Goal: Task Accomplishment & Management: Complete application form

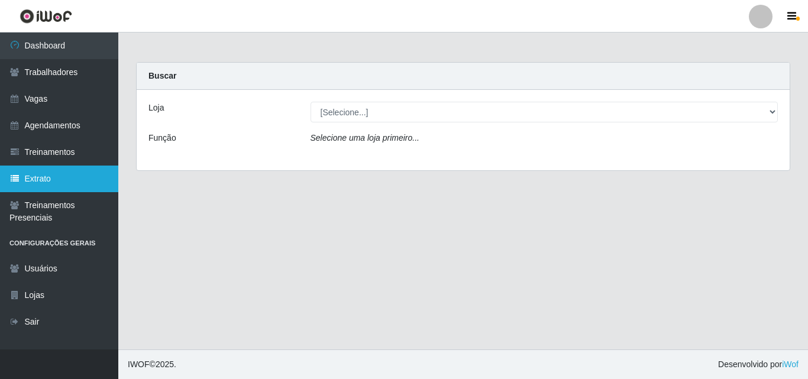
click at [55, 186] on link "Extrato" at bounding box center [59, 179] width 118 height 27
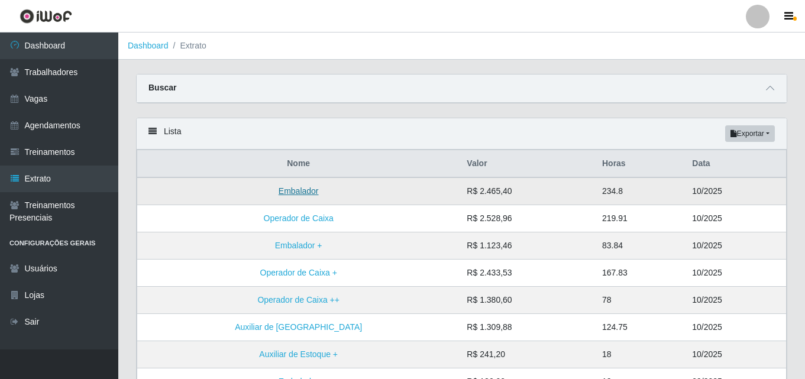
click at [279, 192] on link "Embalador" at bounding box center [299, 190] width 40 height 9
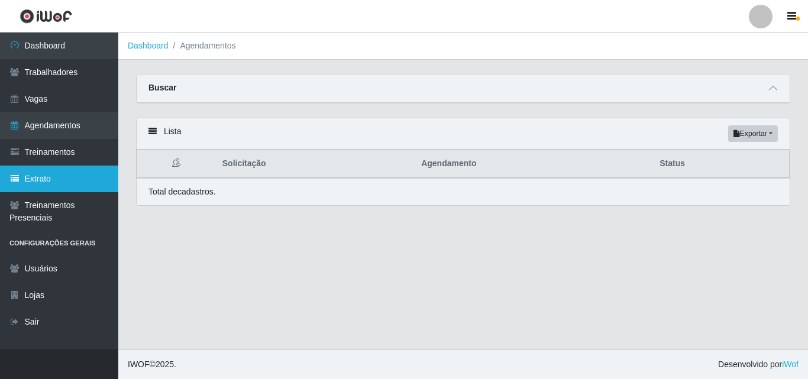
click at [46, 183] on link "Extrato" at bounding box center [59, 179] width 118 height 27
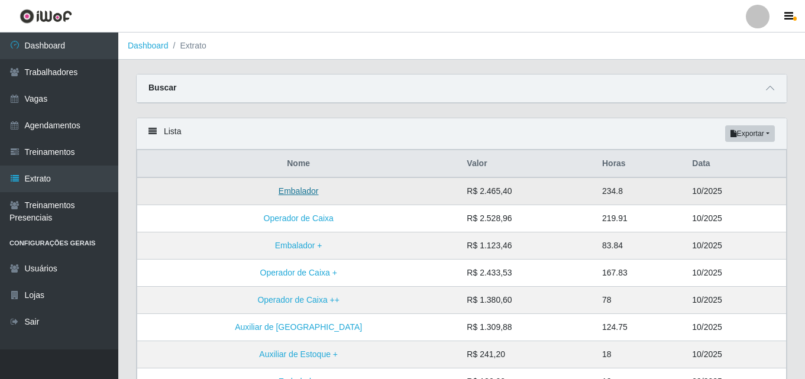
click at [279, 193] on link "Embalador" at bounding box center [299, 190] width 40 height 9
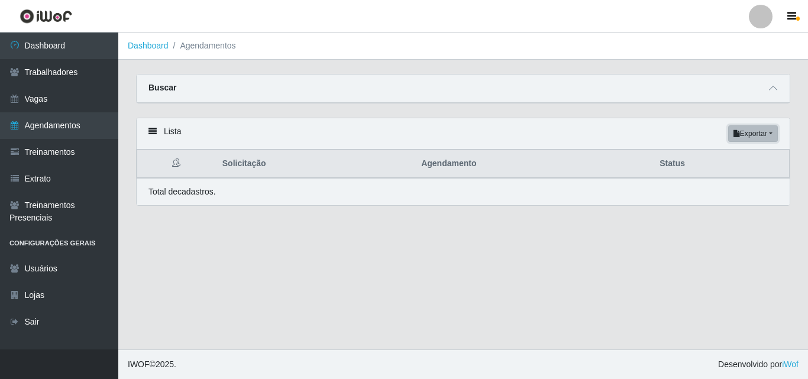
click at [768, 138] on button "Exportar" at bounding box center [753, 133] width 50 height 17
click at [619, 256] on main "Dashboard Agendamentos Carregando... Buscar Início em 2025-10-01 Término em 202…" at bounding box center [463, 191] width 690 height 317
click at [768, 87] on span at bounding box center [773, 89] width 14 height 14
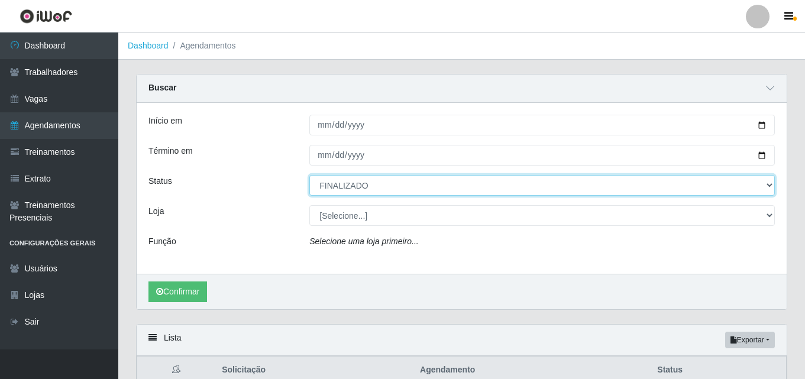
click at [360, 180] on select "[Selecione...] AGENDADO AGUARDANDO LIBERAR EM ANDAMENTO EM REVISÃO FINALIZADO C…" at bounding box center [541, 185] width 465 height 21
select select "[Selecione...]"
click at [309, 176] on select "[Selecione...] AGENDADO AGUARDANDO LIBERAR EM ANDAMENTO EM REVISÃO FINALIZADO C…" at bounding box center [541, 185] width 465 height 21
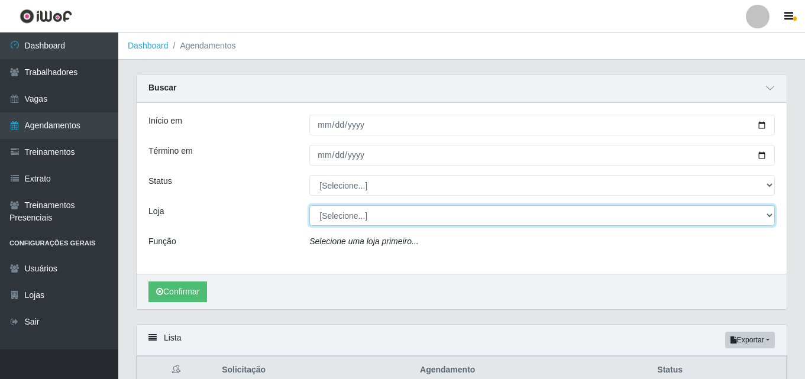
click at [343, 217] on select "[Selecione...] Iskisita Atakado - Alecrim Iskisita Atakado - Centro de Distribu…" at bounding box center [541, 215] width 465 height 21
select select "430"
click at [309, 206] on select "[Selecione...] Iskisita Atakado - Alecrim Iskisita Atakado - Centro de Distribu…" at bounding box center [541, 215] width 465 height 21
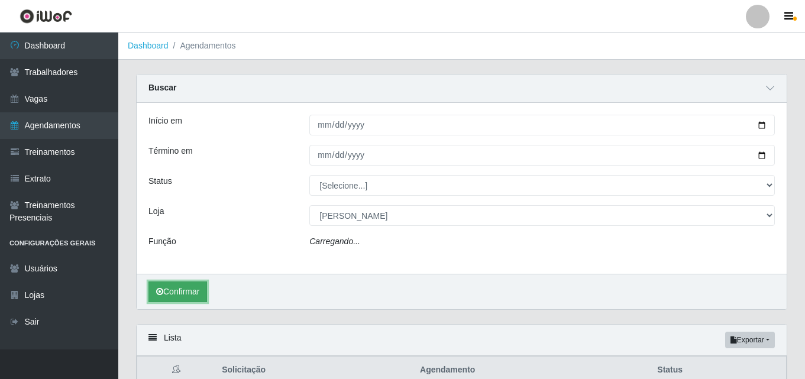
click at [183, 300] on button "Confirmar" at bounding box center [177, 292] width 59 height 21
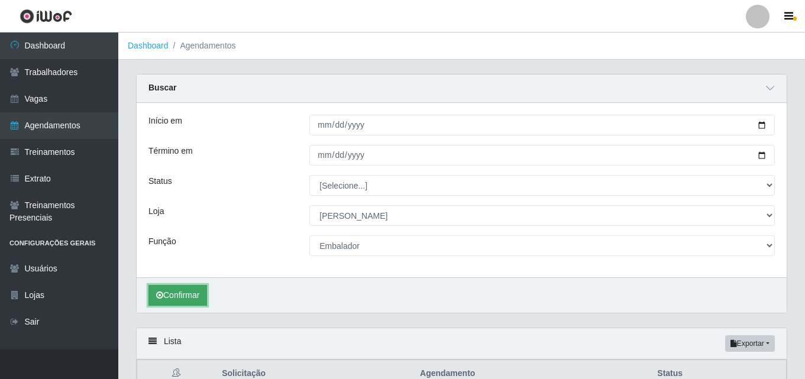
click at [178, 295] on button "Confirmar" at bounding box center [177, 295] width 59 height 21
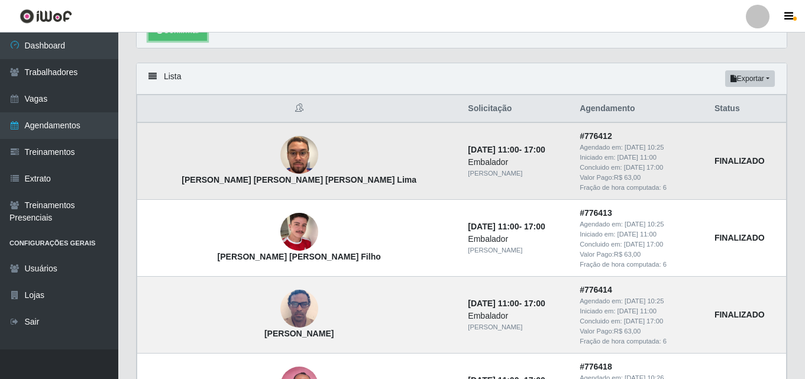
scroll to position [81, 0]
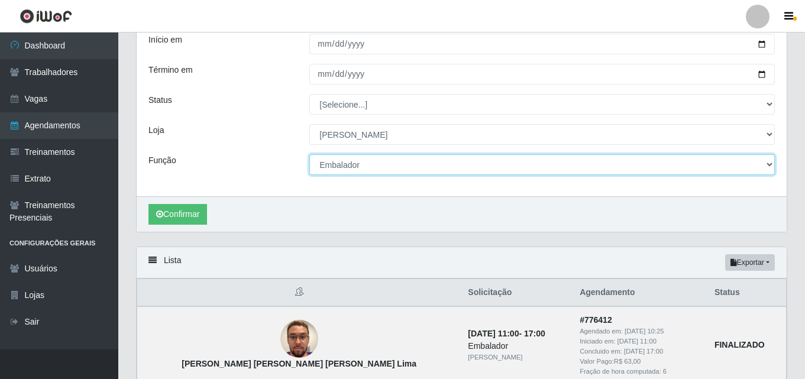
click at [426, 161] on select "[Selecione...] Auxiliar de Estacionamento Auxiliar de Estacionamento + Auxiliar…" at bounding box center [541, 164] width 465 height 21
click at [309, 155] on select "[Selecione...] Auxiliar de Estacionamento Auxiliar de Estacionamento + Auxiliar…" at bounding box center [541, 164] width 465 height 21
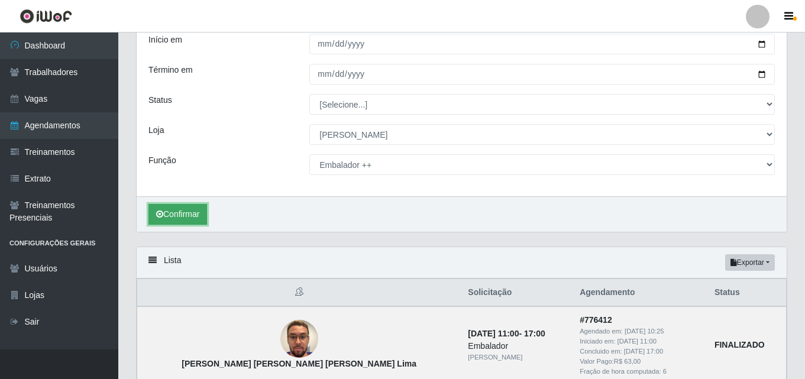
click at [177, 216] on button "Confirmar" at bounding box center [177, 214] width 59 height 21
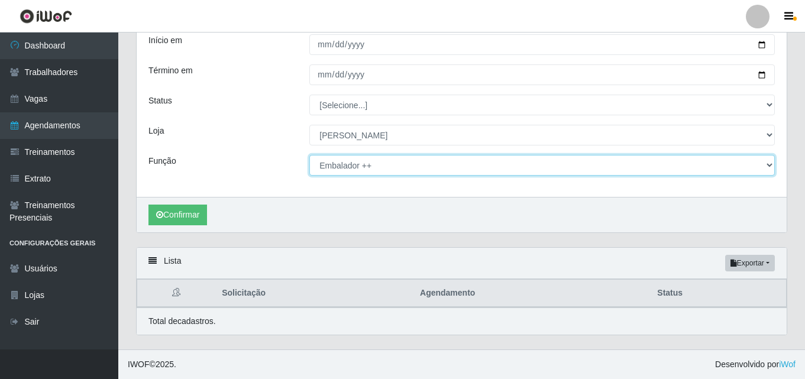
click at [374, 169] on select "[Selecione...] Auxiliar de Estacionamento Auxiliar de Estacionamento + Auxiliar…" at bounding box center [541, 165] width 465 height 21
select select "70"
click at [309, 155] on select "[Selecione...] Auxiliar de Estacionamento Auxiliar de Estacionamento + Auxiliar…" at bounding box center [541, 165] width 465 height 21
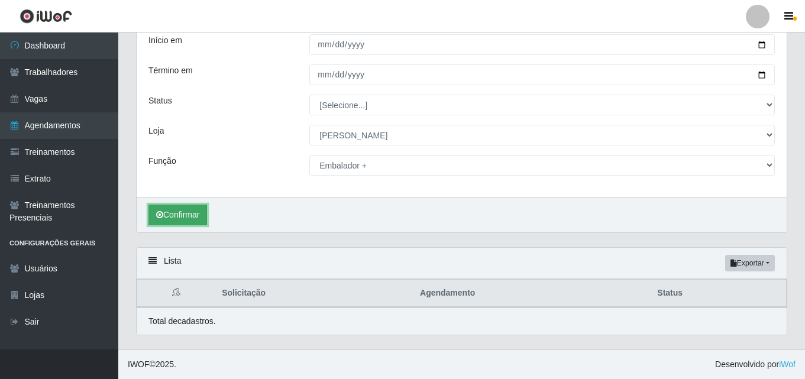
click at [179, 211] on button "Confirmar" at bounding box center [177, 215] width 59 height 21
click at [179, 213] on button "Confirmar" at bounding box center [177, 215] width 59 height 21
click at [182, 215] on button "Confirmar" at bounding box center [177, 215] width 59 height 21
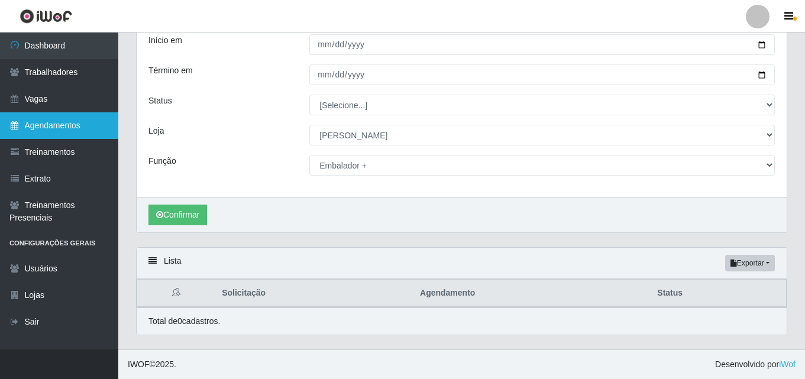
click at [47, 122] on link "Agendamentos" at bounding box center [59, 125] width 118 height 27
select select "[Selecione...]"
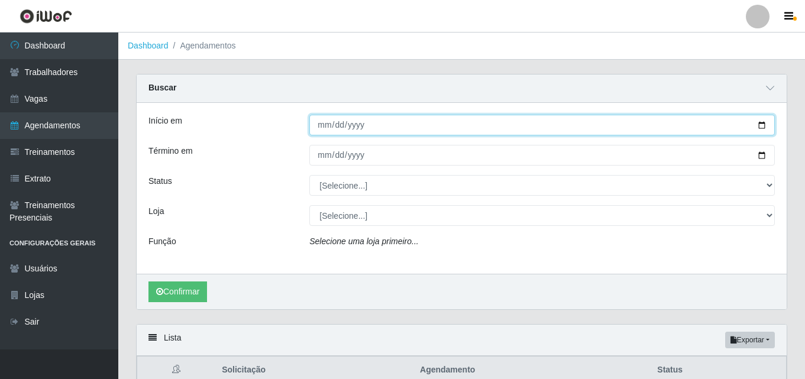
click at [321, 127] on input "Início em" at bounding box center [541, 125] width 465 height 21
type input "[DATE]"
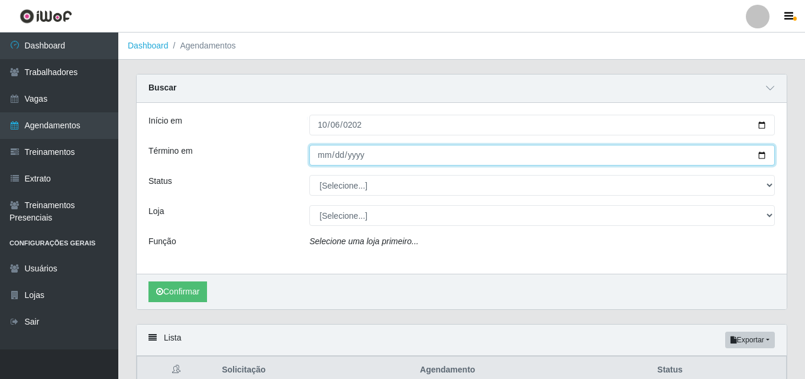
click at [326, 157] on input "Término em" at bounding box center [541, 155] width 465 height 21
type input "[DATE]"
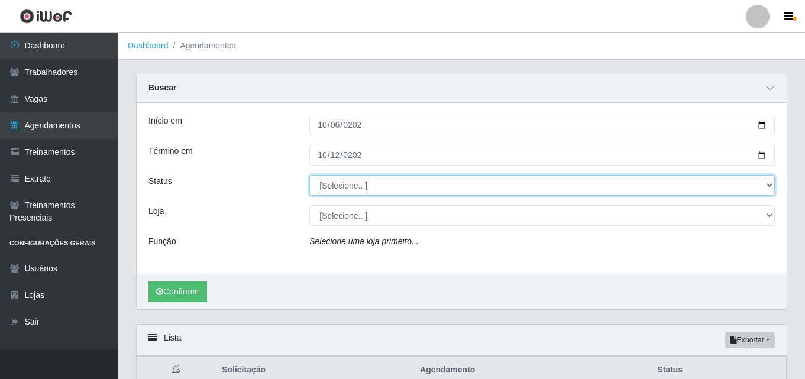
click at [329, 186] on select "[Selecione...] AGENDADO AGUARDANDO LIBERAR EM ANDAMENTO EM REVISÃO FINALIZADO C…" at bounding box center [541, 185] width 465 height 21
select select "FINALIZADO"
click at [309, 176] on select "[Selecione...] AGENDADO AGUARDANDO LIBERAR EM ANDAMENTO EM REVISÃO FINALIZADO C…" at bounding box center [541, 185] width 465 height 21
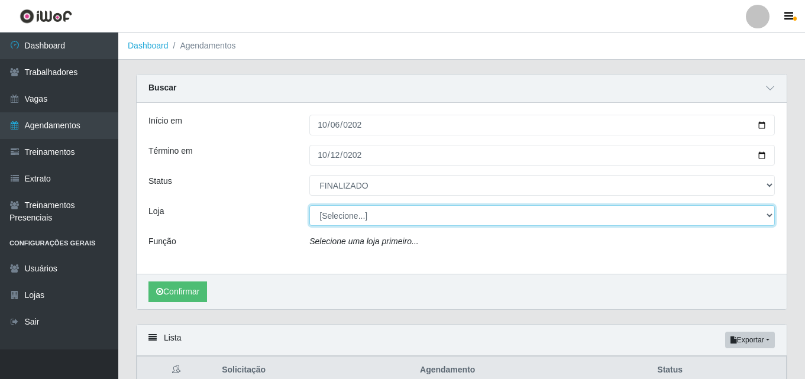
click at [426, 216] on select "[Selecione...] Iskisita Atakado - Alecrim Iskisita Atakado - Centro de Distribu…" at bounding box center [541, 215] width 465 height 21
select select "430"
click at [309, 206] on select "[Selecione...] Iskisita Atakado - Alecrim Iskisita Atakado - Centro de Distribu…" at bounding box center [541, 215] width 465 height 21
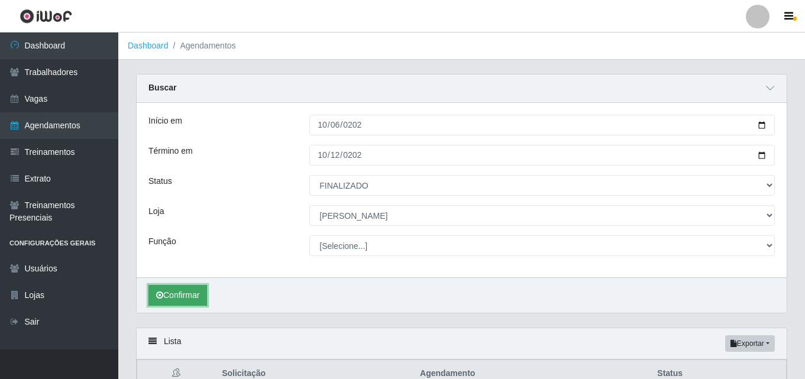
click at [177, 297] on button "Confirmar" at bounding box center [177, 295] width 59 height 21
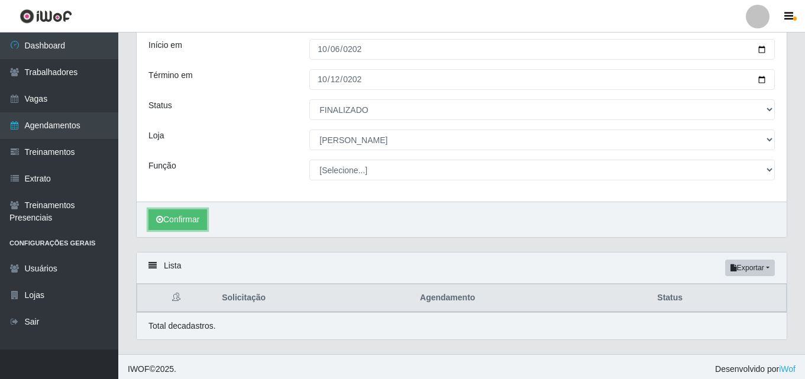
scroll to position [81, 0]
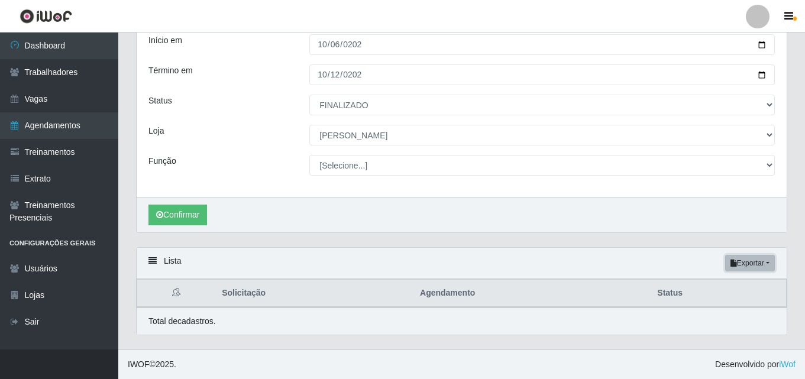
click at [769, 263] on button "Exportar" at bounding box center [750, 263] width 50 height 17
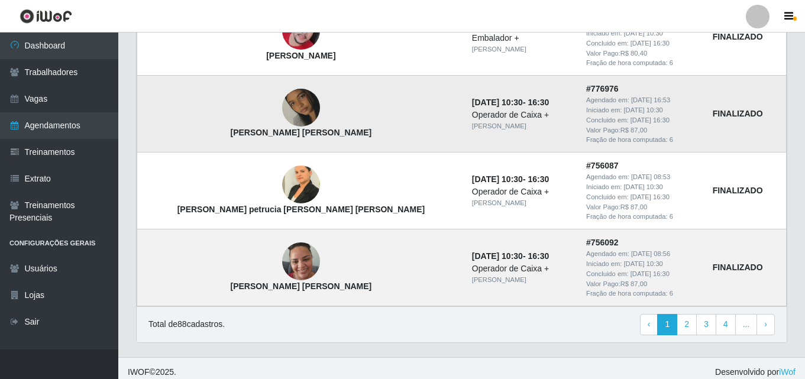
scroll to position [1243, 0]
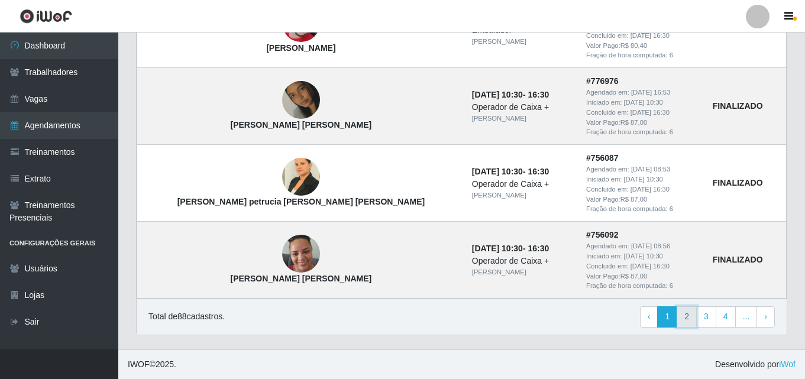
click at [687, 319] on link "2" at bounding box center [687, 316] width 20 height 21
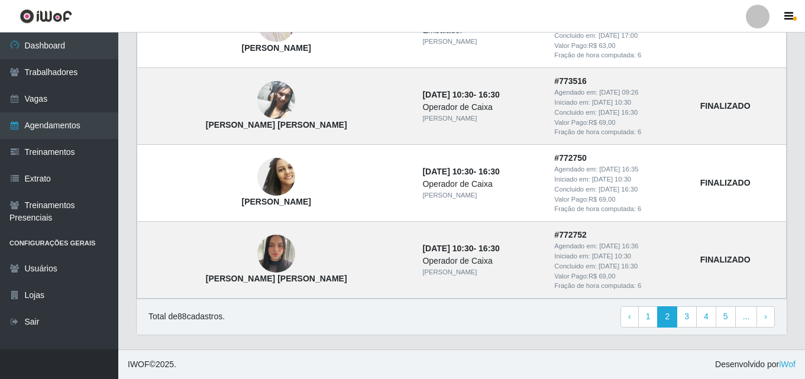
scroll to position [1033, 0]
click at [690, 319] on link "3" at bounding box center [687, 316] width 20 height 21
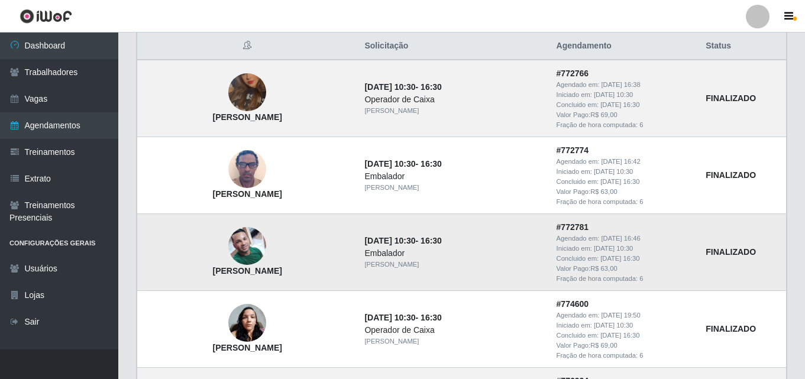
scroll to position [118, 0]
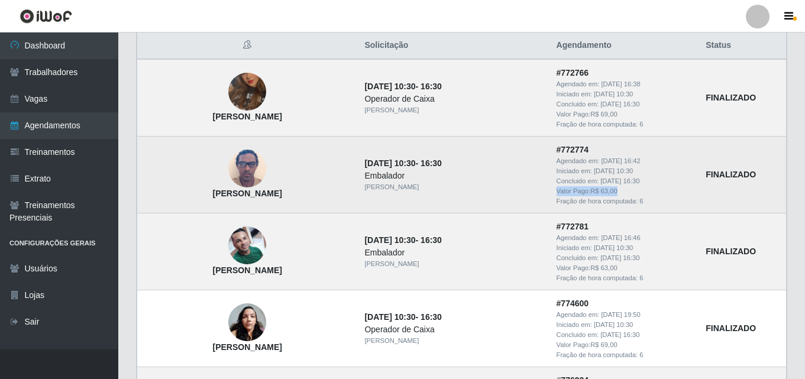
drag, startPoint x: 612, startPoint y: 190, endPoint x: 545, endPoint y: 192, distance: 66.9
click at [549, 192] on td "# 772774 Agendado em: 06/10/2025, 16:42 Iniciado em: 10/10/2025, 10:30 Concluid…" at bounding box center [624, 175] width 150 height 77
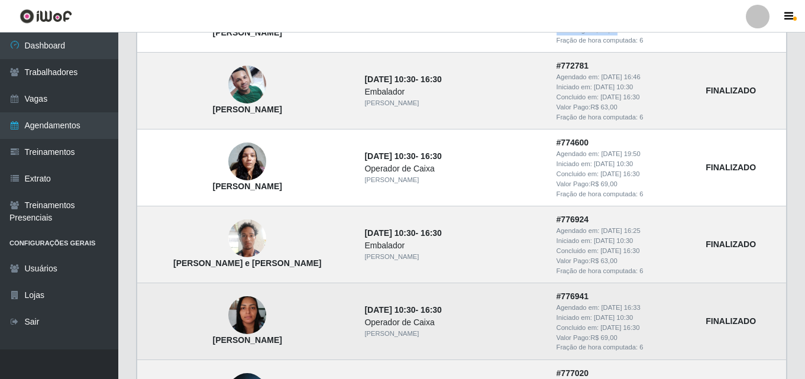
scroll to position [296, 0]
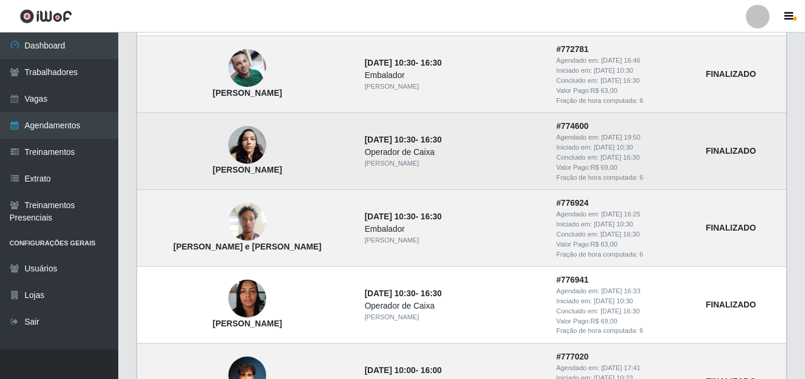
click at [341, 126] on td "Angelica xavier da Silva" at bounding box center [247, 151] width 221 height 77
click at [339, 127] on td "Angelica xavier da Silva" at bounding box center [247, 151] width 221 height 77
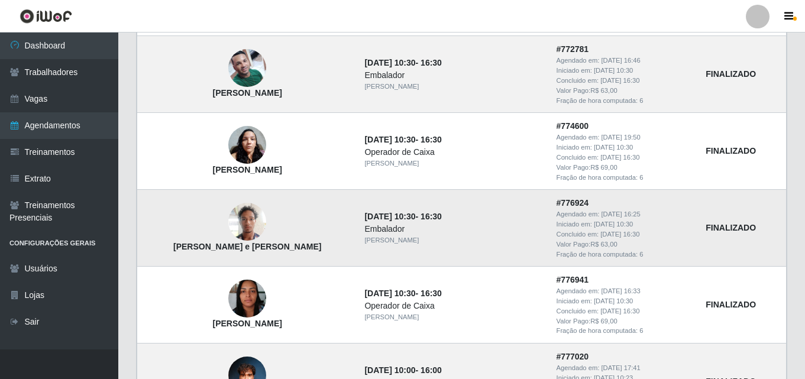
click at [311, 216] on td "Daniel Tawdry Peixoto e Silva" at bounding box center [247, 228] width 221 height 77
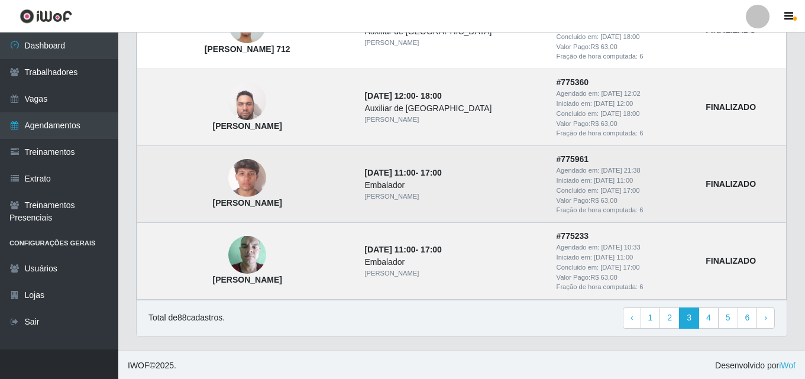
scroll to position [1033, 0]
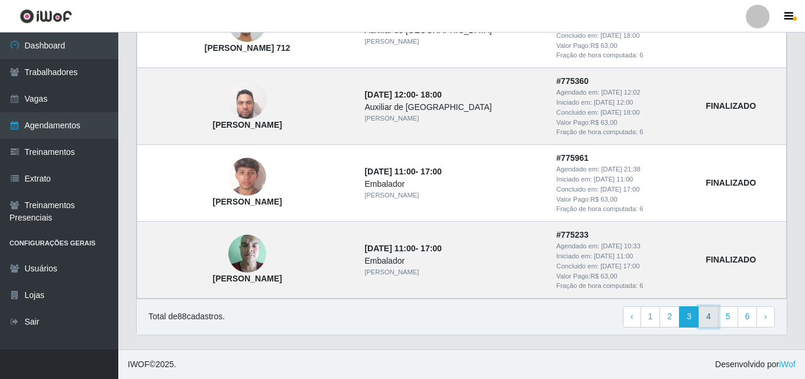
click at [713, 321] on link "4" at bounding box center [708, 316] width 20 height 21
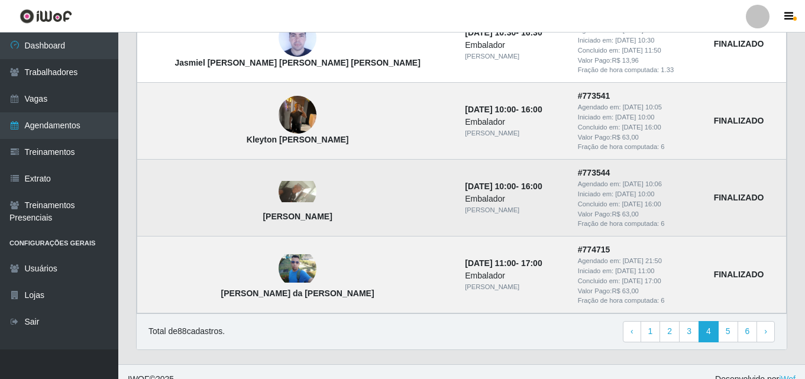
scroll to position [1033, 0]
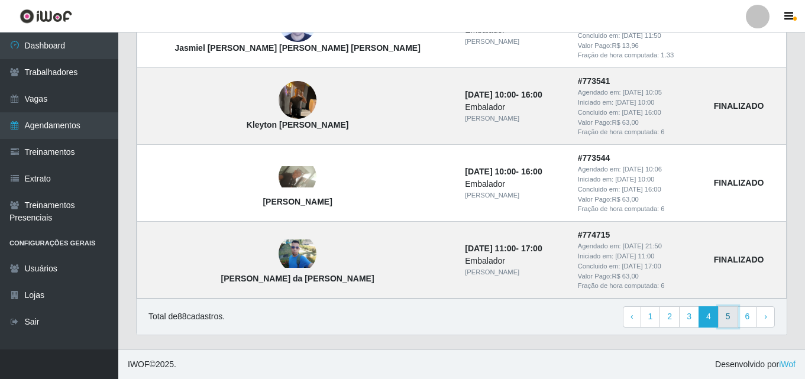
click at [727, 321] on link "5" at bounding box center [728, 316] width 20 height 21
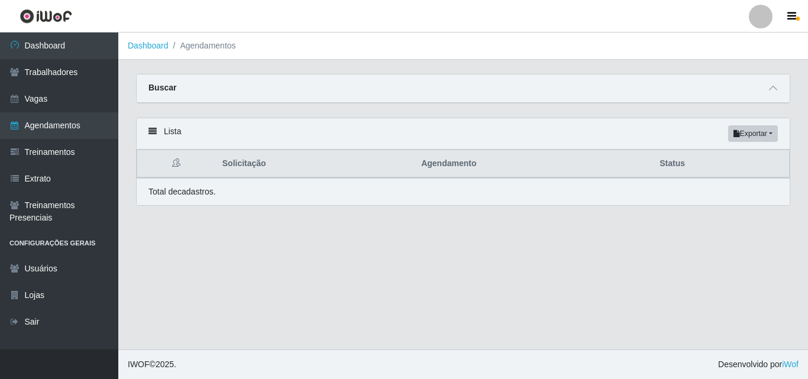
click at [224, 80] on div "Buscar" at bounding box center [463, 89] width 653 height 28
click at [224, 93] on div "Buscar" at bounding box center [463, 89] width 653 height 28
click at [775, 92] on icon at bounding box center [773, 88] width 8 height 8
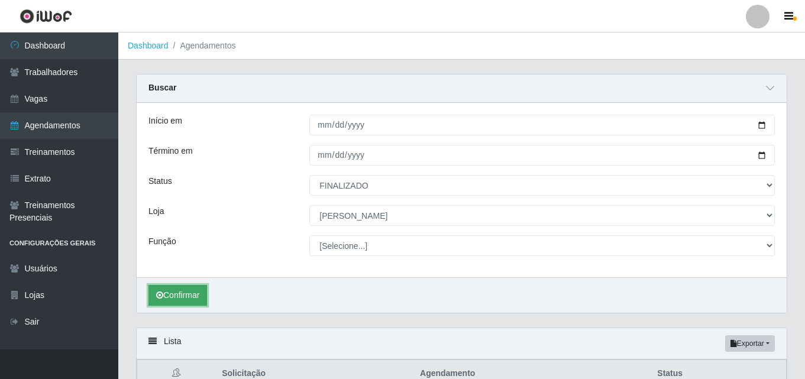
click at [177, 299] on button "Confirmar" at bounding box center [177, 295] width 59 height 21
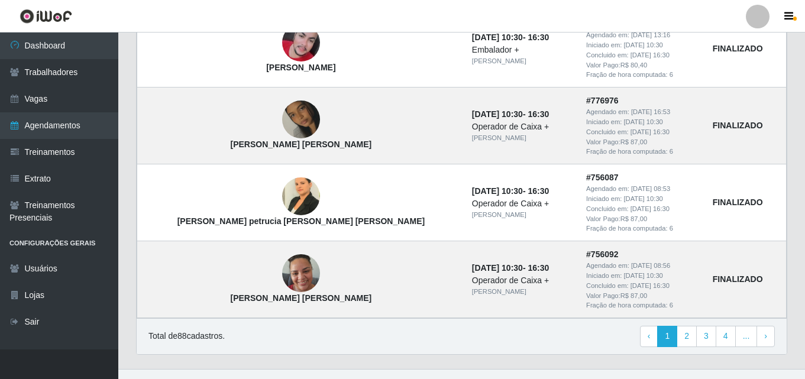
scroll to position [1243, 0]
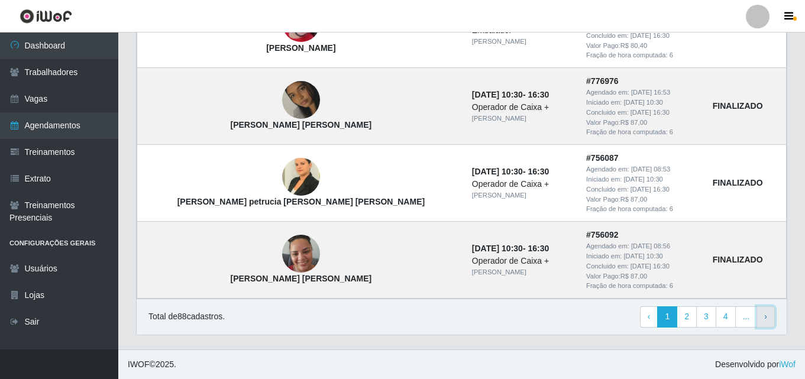
click at [768, 318] on link "› Next" at bounding box center [765, 316] width 18 height 21
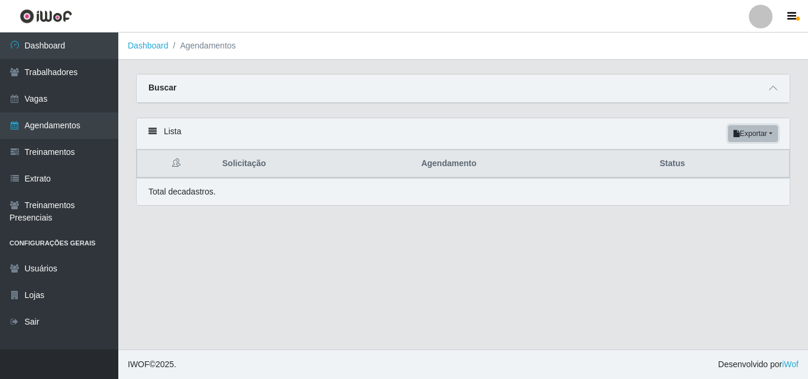
click at [757, 138] on button "Exportar" at bounding box center [753, 133] width 50 height 17
click at [711, 180] on button "Excel" at bounding box center [731, 181] width 93 height 24
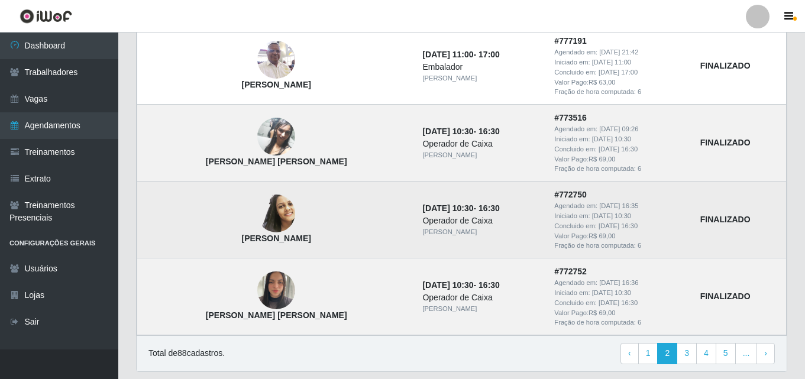
scroll to position [1033, 0]
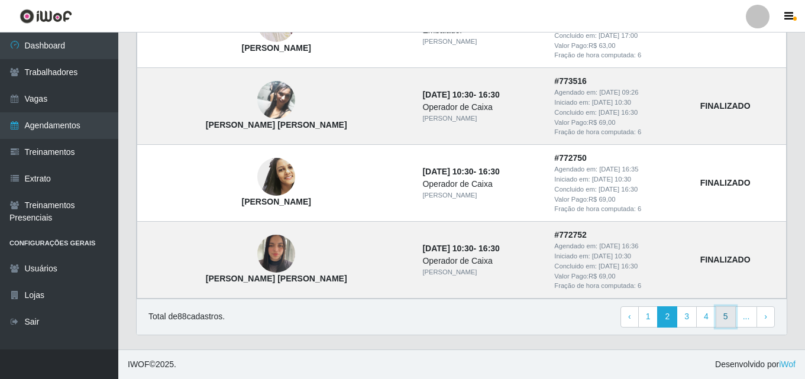
click at [728, 319] on link "5" at bounding box center [726, 316] width 20 height 21
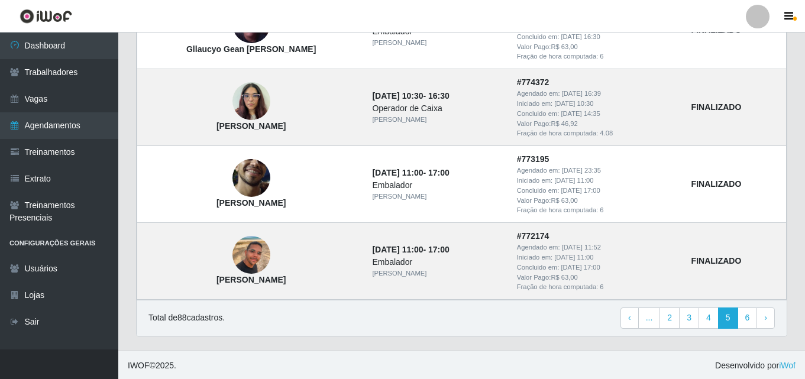
scroll to position [1033, 0]
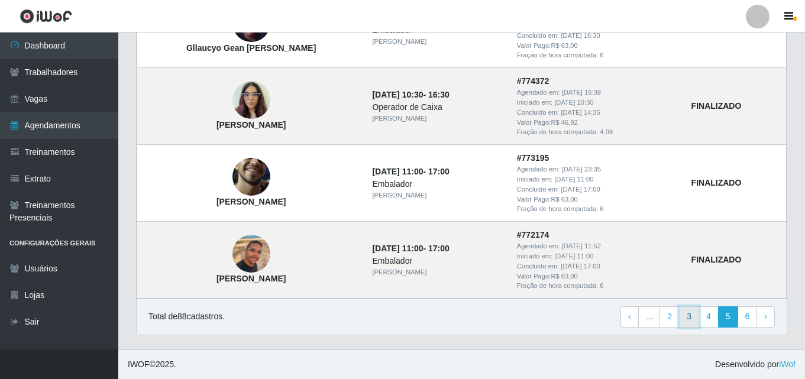
click at [685, 319] on link "3" at bounding box center [689, 316] width 20 height 21
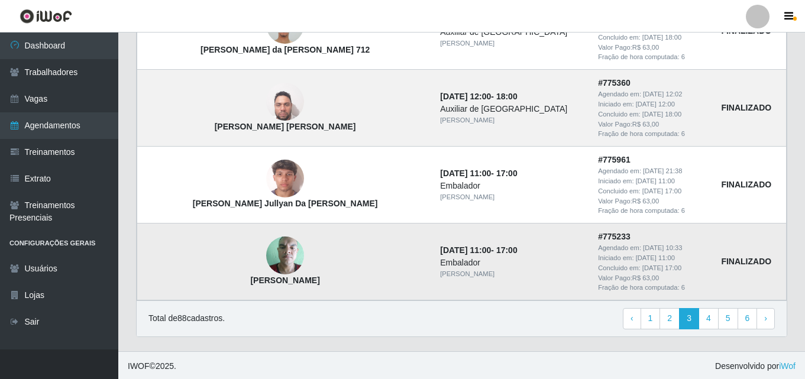
scroll to position [1033, 0]
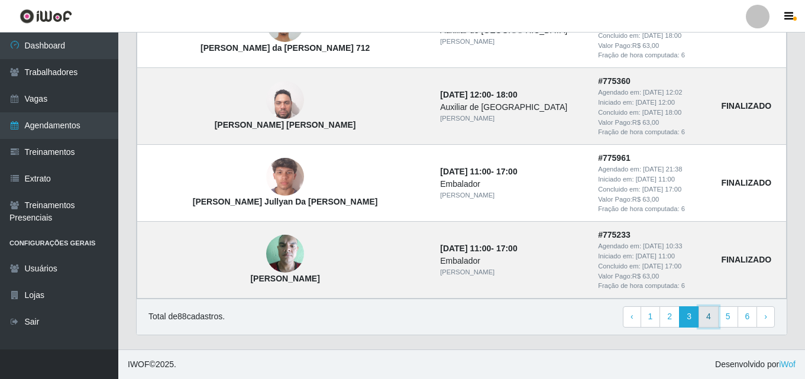
click at [708, 318] on link "4" at bounding box center [708, 316] width 20 height 21
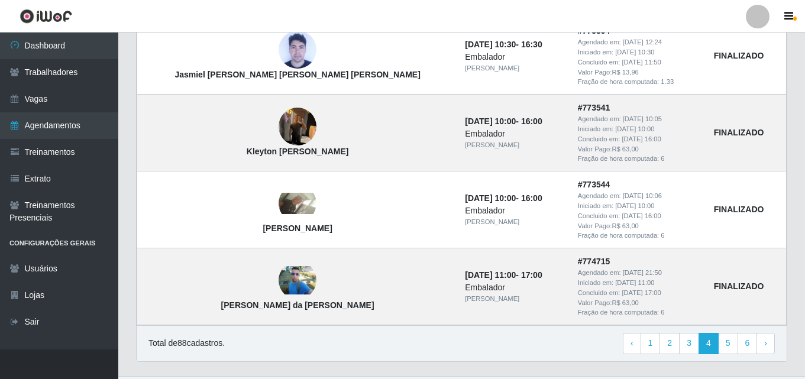
scroll to position [1033, 0]
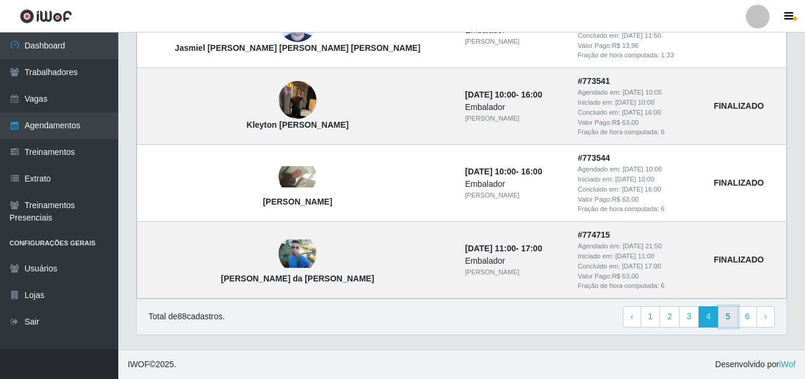
click at [729, 317] on link "5" at bounding box center [728, 316] width 20 height 21
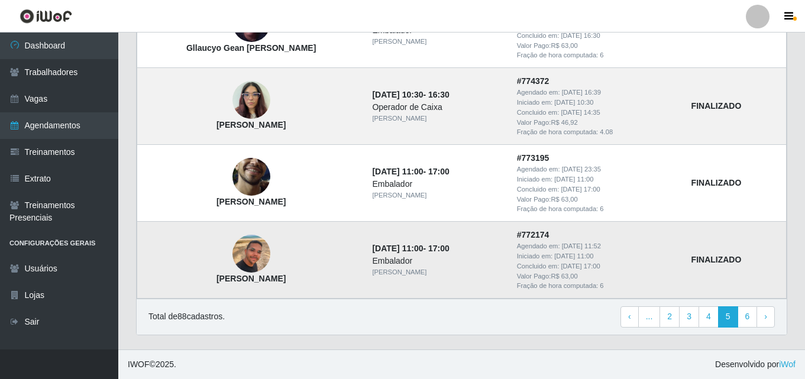
scroll to position [1033, 0]
click at [745, 316] on link "6" at bounding box center [747, 316] width 20 height 21
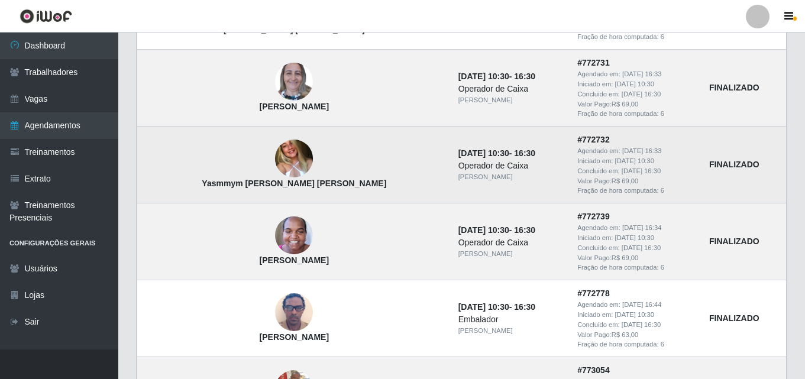
scroll to position [591, 0]
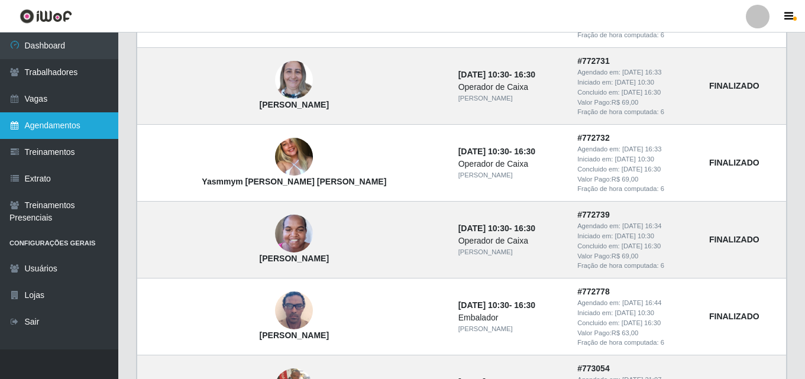
click at [58, 130] on link "Agendamentos" at bounding box center [59, 125] width 118 height 27
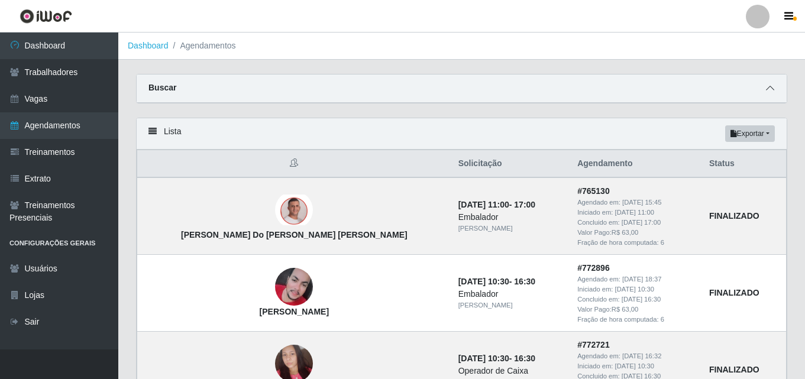
click at [772, 90] on icon at bounding box center [770, 88] width 8 height 8
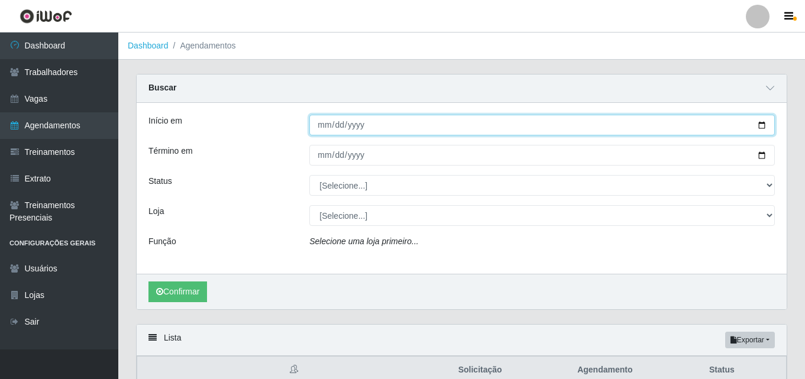
click at [323, 129] on input "Início em" at bounding box center [541, 125] width 465 height 21
type input "[DATE]"
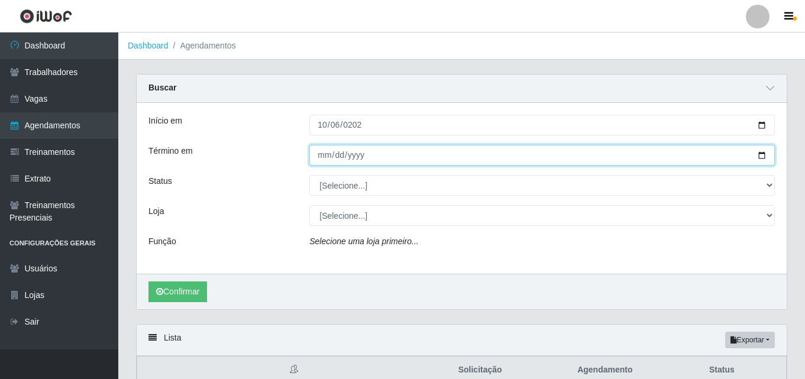
click at [333, 156] on input "Término em" at bounding box center [541, 155] width 465 height 21
click at [318, 158] on input "Término em" at bounding box center [541, 155] width 465 height 21
type input "[DATE]"
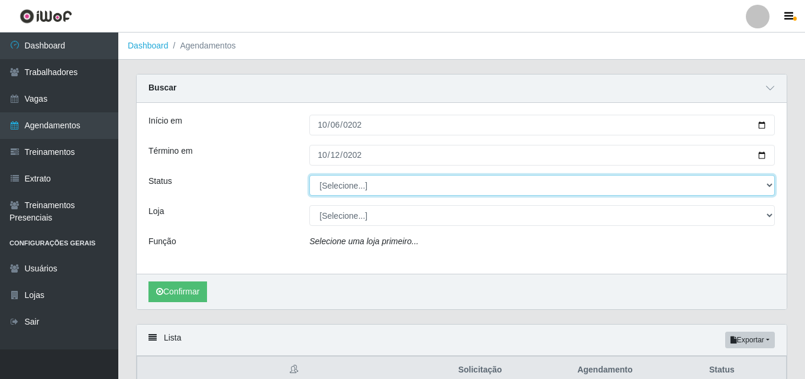
click at [372, 188] on select "[Selecione...] AGENDADO AGUARDANDO LIBERAR EM ANDAMENTO EM REVISÃO FINALIZADO C…" at bounding box center [541, 185] width 465 height 21
select select "FINALIZADO"
click at [309, 176] on select "[Selecione...] AGENDADO AGUARDANDO LIBERAR EM ANDAMENTO EM REVISÃO FINALIZADO C…" at bounding box center [541, 185] width 465 height 21
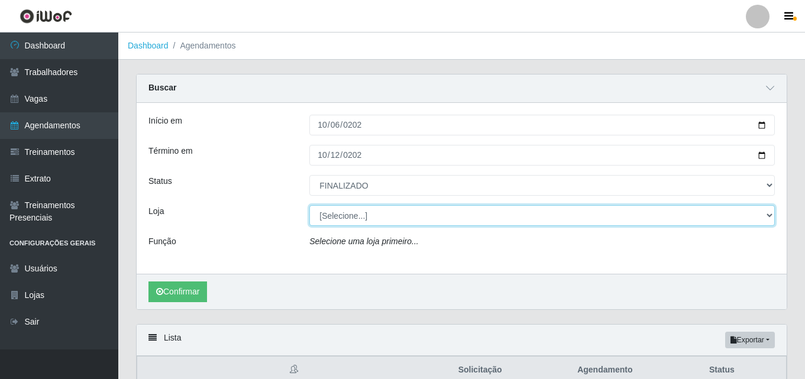
click at [351, 212] on select "[Selecione...] Iskisita Atakado - Alecrim Iskisita Atakado - Centro de Distribu…" at bounding box center [541, 215] width 465 height 21
select select "424"
click at [309, 206] on select "[Selecione...] Iskisita Atakado - Alecrim Iskisita Atakado - Centro de Distribu…" at bounding box center [541, 215] width 465 height 21
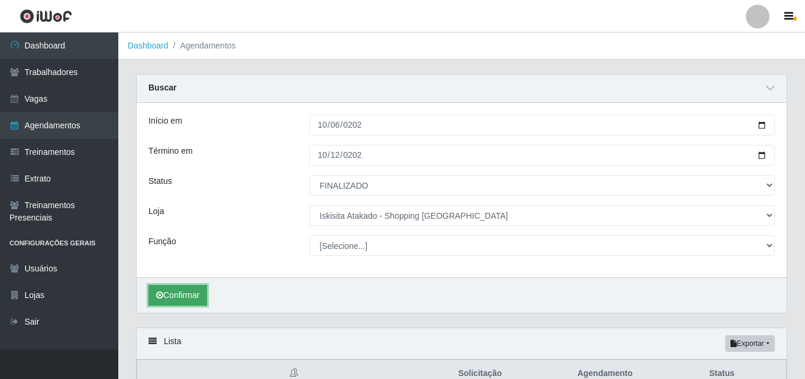
click at [182, 295] on button "Confirmar" at bounding box center [177, 295] width 59 height 21
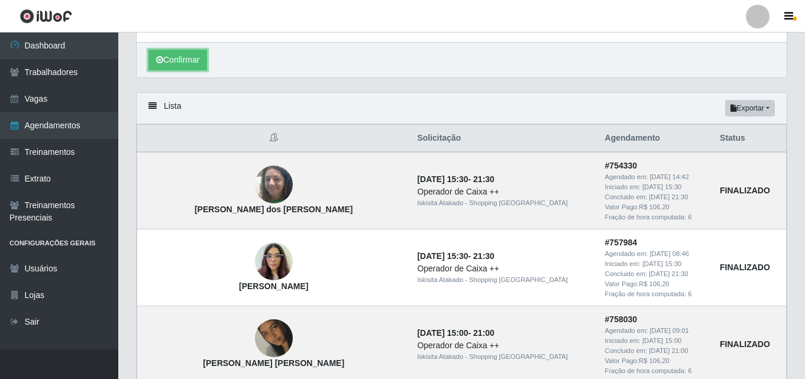
scroll to position [237, 0]
